Goal: Information Seeking & Learning: Find specific fact

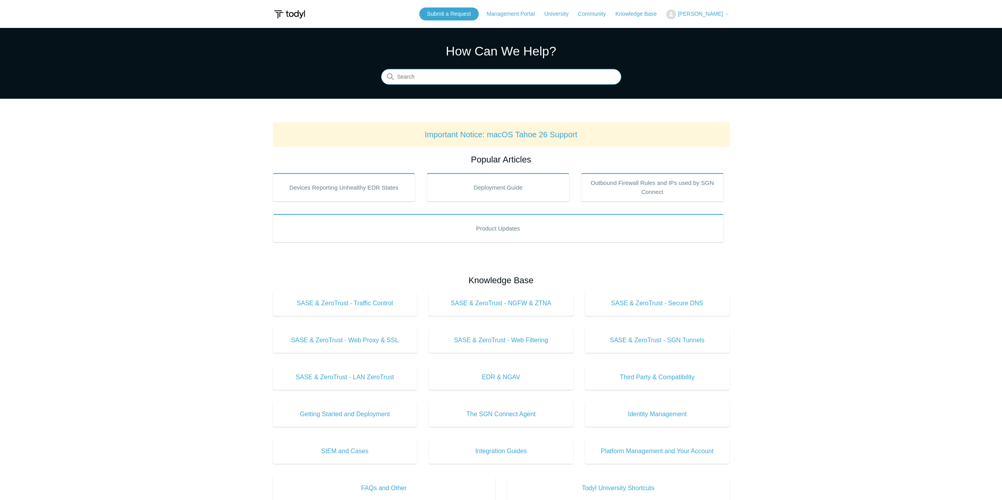
click at [424, 79] on input "Search" at bounding box center [501, 77] width 240 height 16
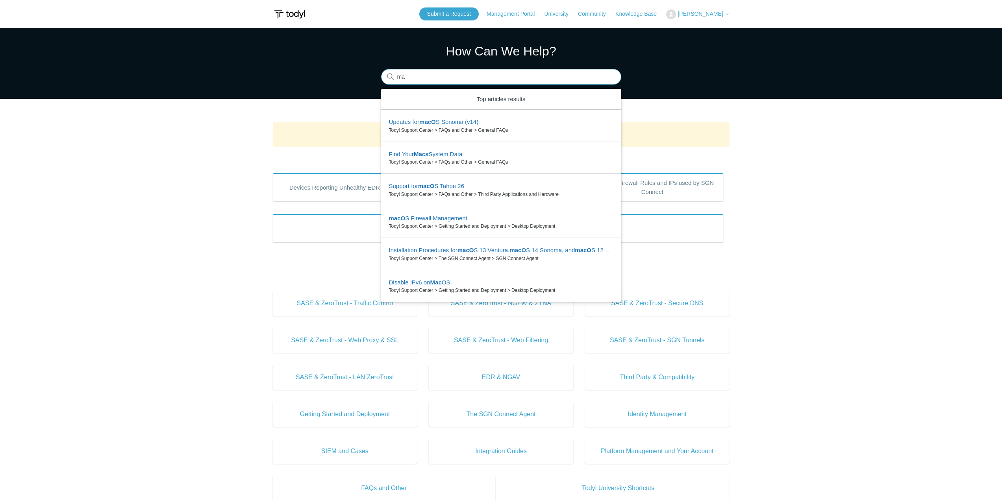
type input "m"
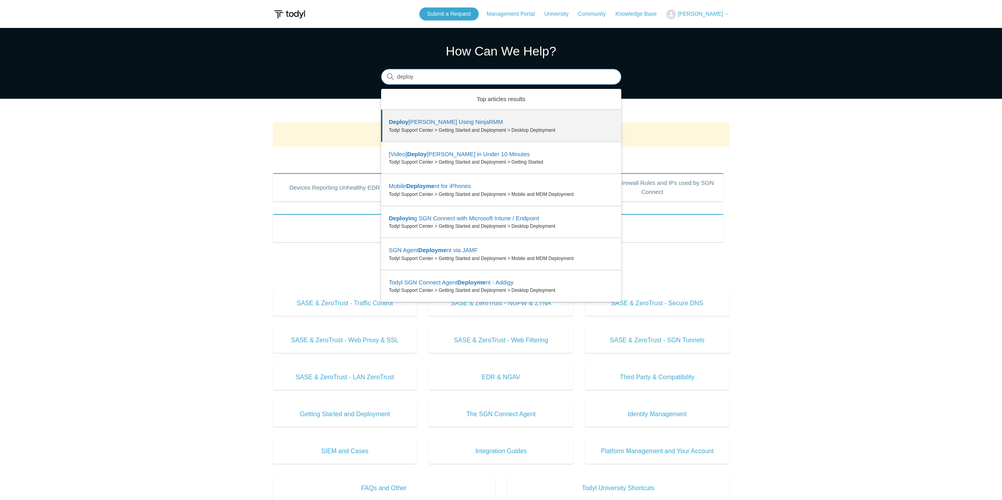
type input "deploy"
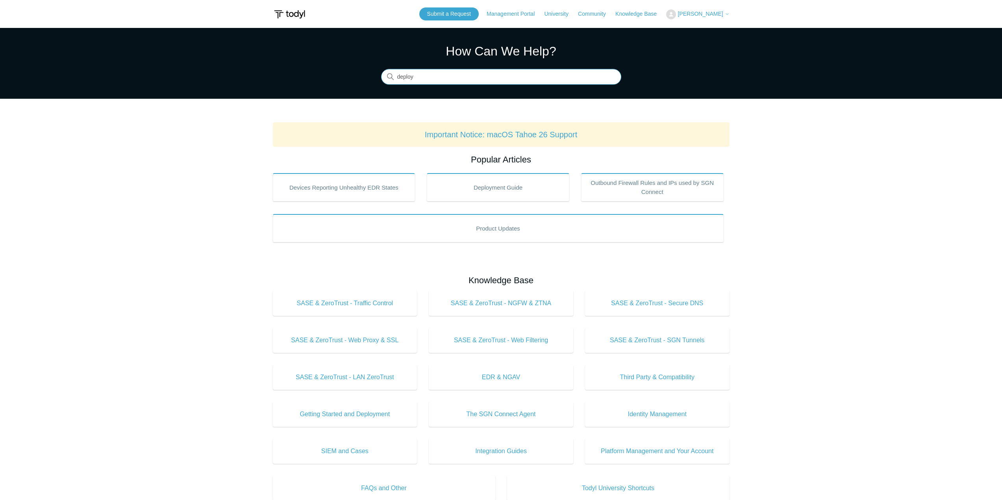
click at [609, 78] on input "deploy" at bounding box center [501, 77] width 240 height 16
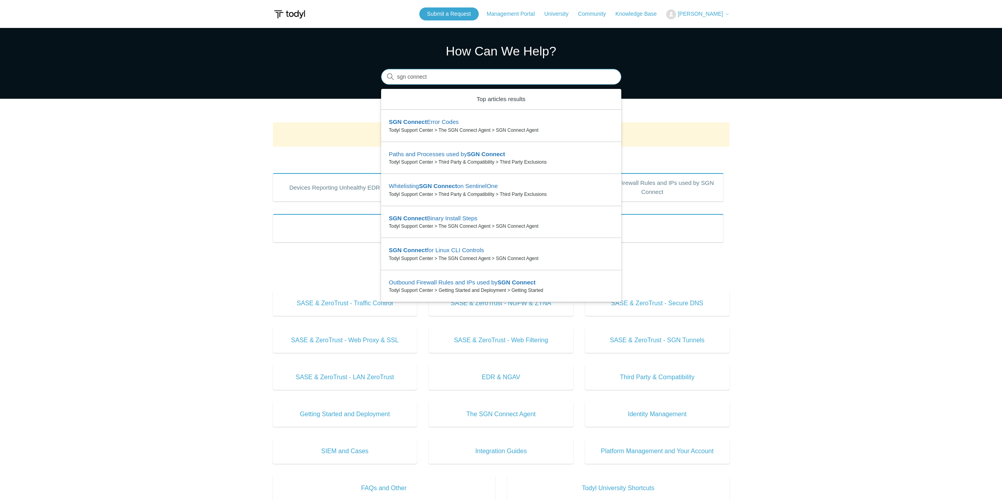
type input "sgn connect"
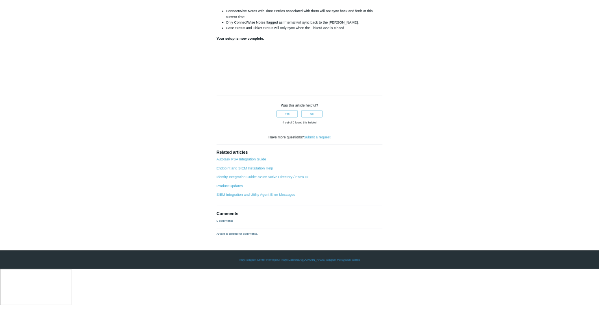
scroll to position [2914, 0]
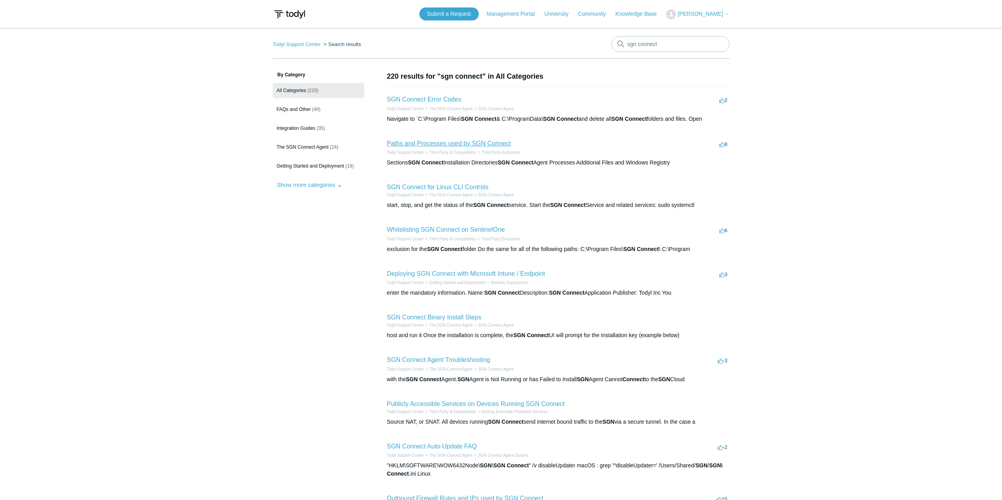
click at [466, 144] on link "Paths and Processes used by SGN Connect" at bounding box center [449, 143] width 124 height 7
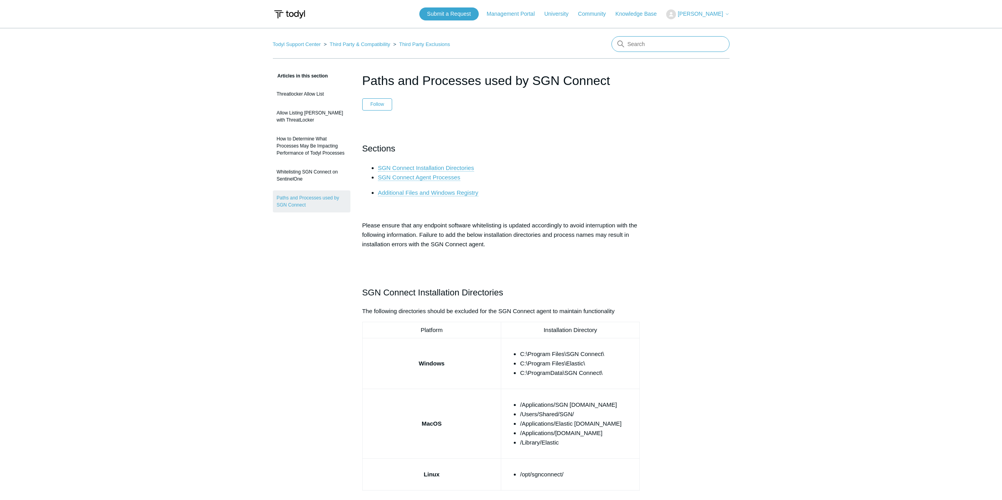
click at [697, 46] on input "Search" at bounding box center [670, 44] width 118 height 16
type input "email"
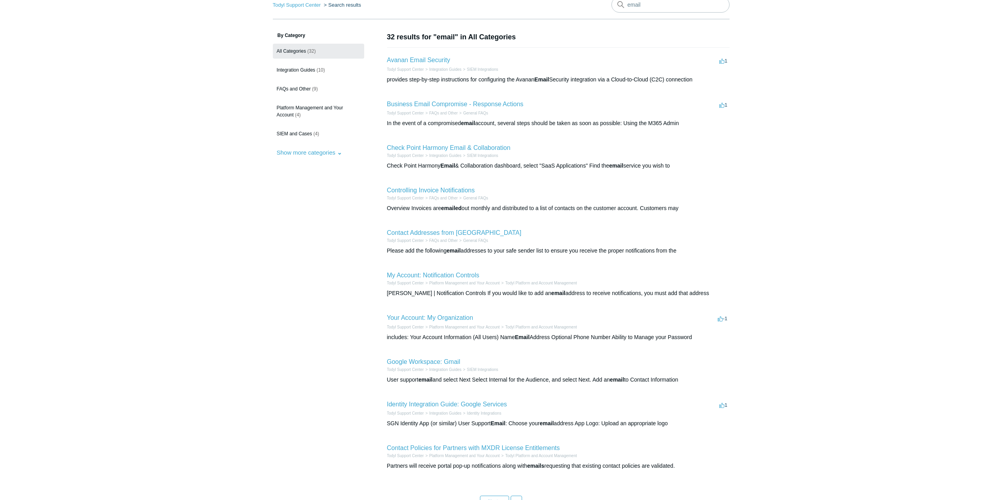
scroll to position [79, 0]
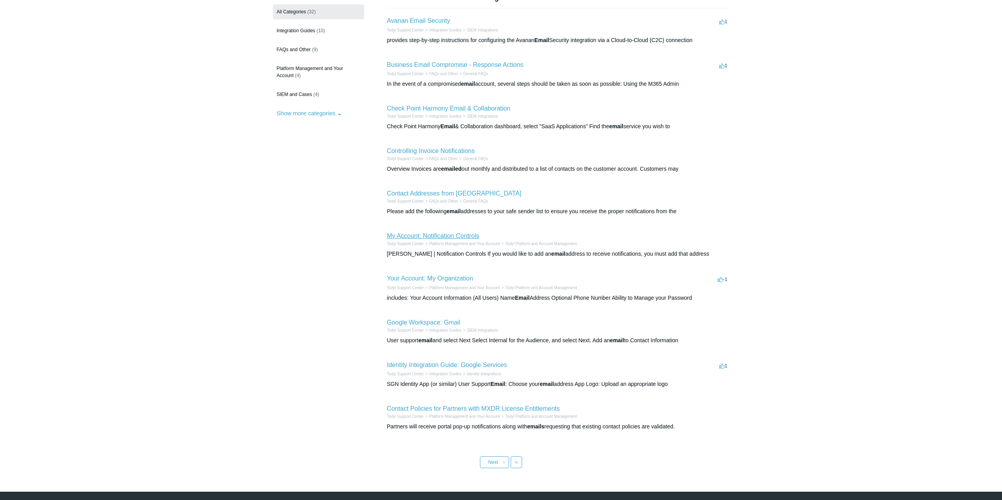
click at [444, 234] on link "My Account: Notification Controls" at bounding box center [433, 236] width 93 height 7
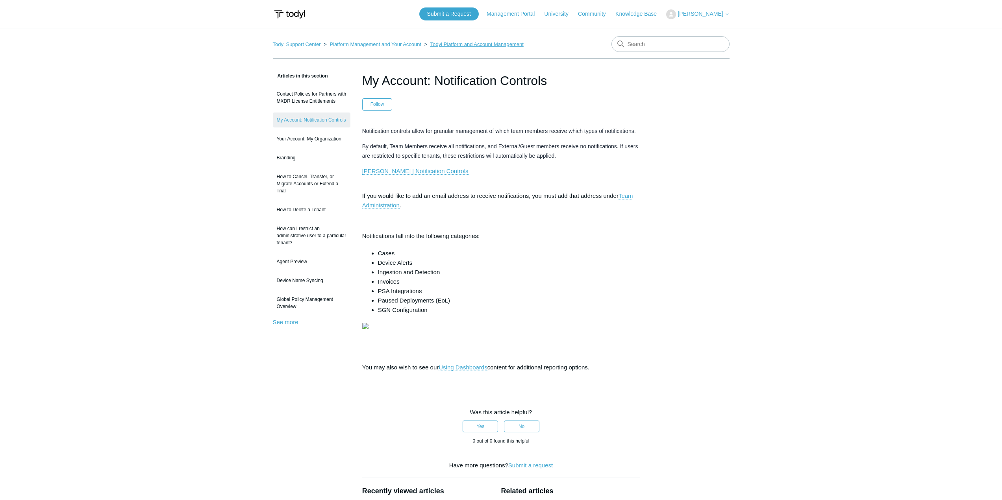
click at [494, 44] on link "Todyl Platform and Account Management" at bounding box center [476, 44] width 93 height 6
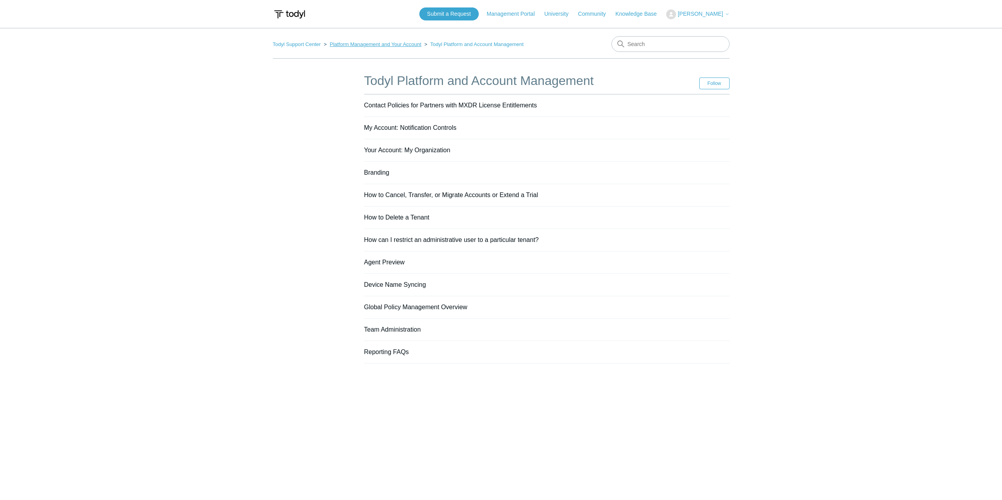
click at [363, 44] on link "Platform Management and Your Account" at bounding box center [376, 44] width 92 height 6
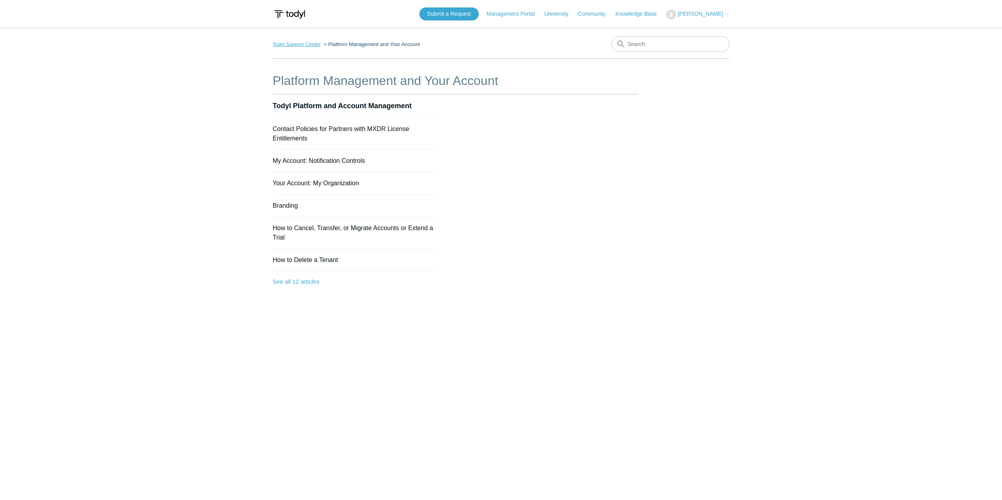
click at [300, 44] on link "Todyl Support Center" at bounding box center [297, 44] width 48 height 6
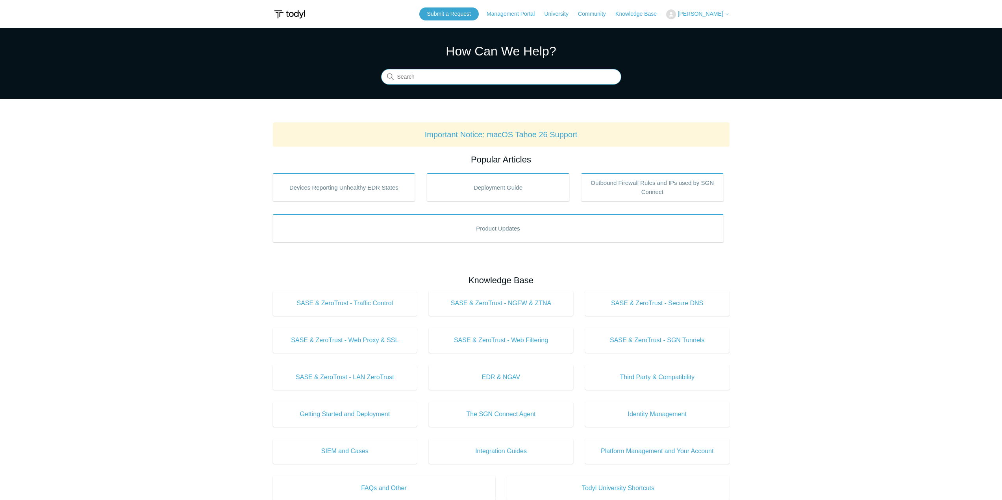
click at [480, 82] on input "Search" at bounding box center [501, 77] width 240 height 16
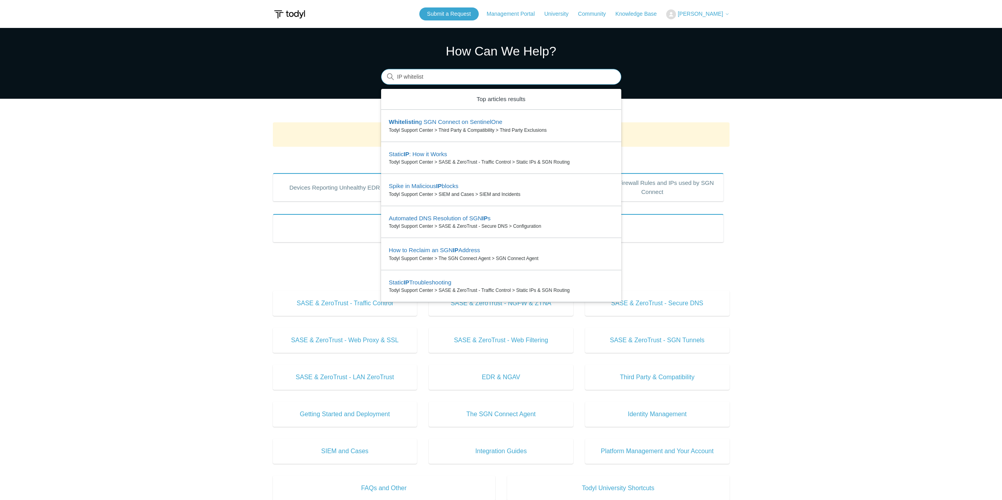
type input "IP whitelist"
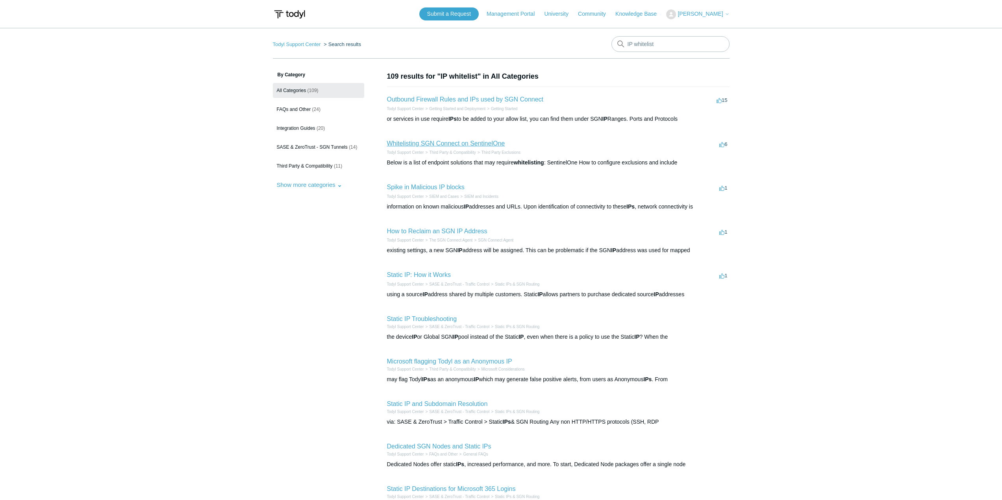
click at [470, 142] on link "Whitelisting SGN Connect on SentinelOne" at bounding box center [446, 143] width 118 height 7
click at [464, 99] on link "Outbound Firewall Rules and IPs used by SGN Connect" at bounding box center [465, 99] width 157 height 7
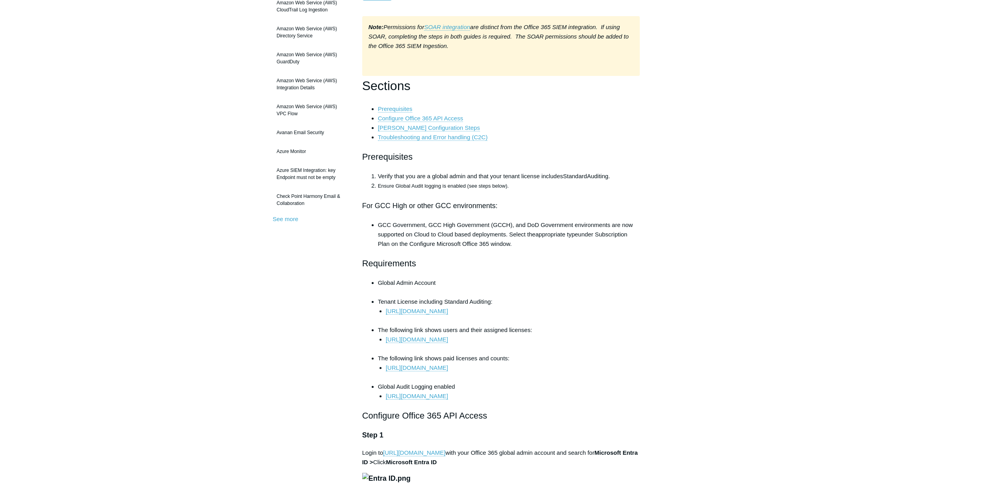
scroll to position [157, 0]
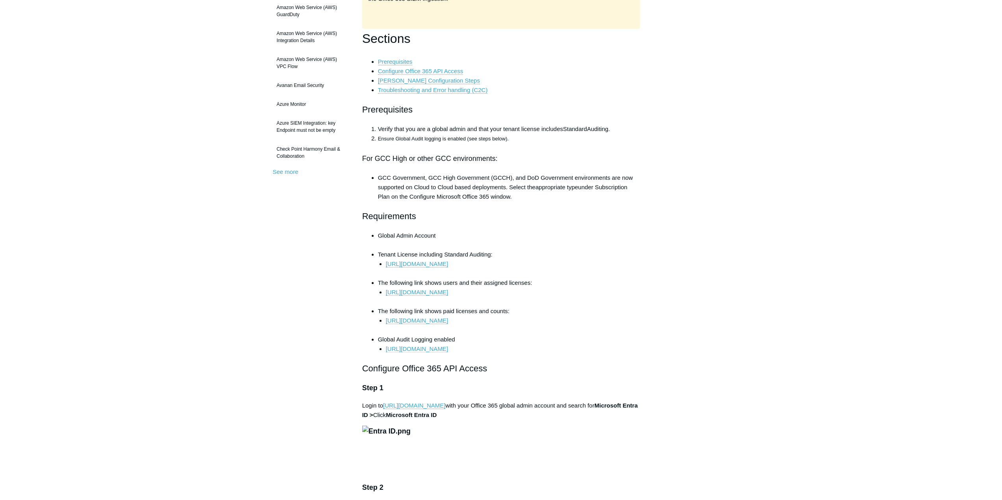
click at [448, 351] on link "[URL][DOMAIN_NAME]" at bounding box center [417, 349] width 62 height 7
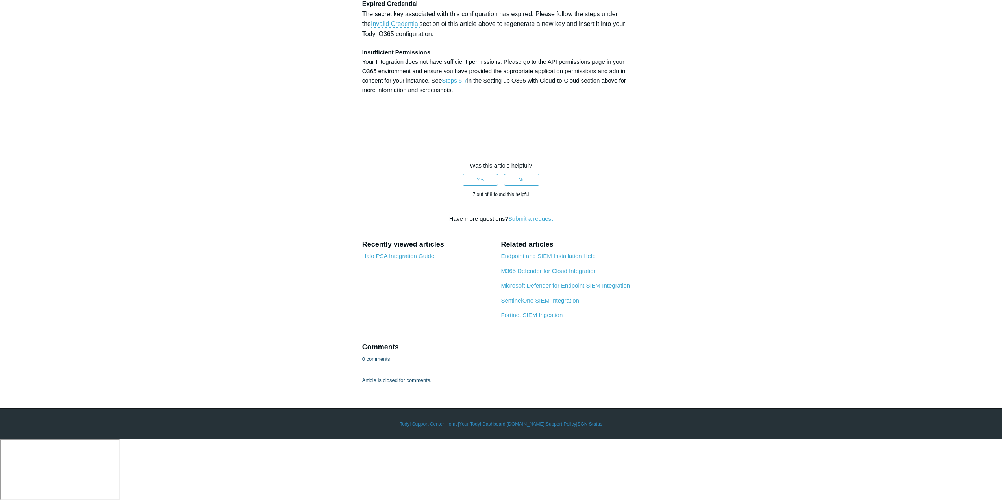
scroll to position [3268, 0]
